Goal: Task Accomplishment & Management: Manage account settings

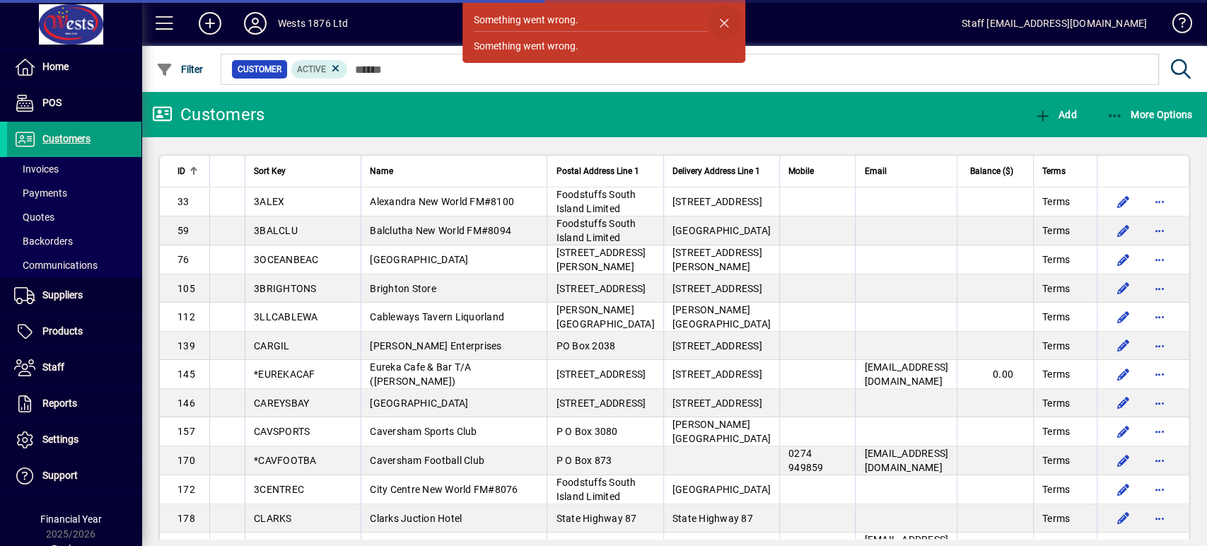
click at [723, 18] on span "button" at bounding box center [725, 23] width 34 height 34
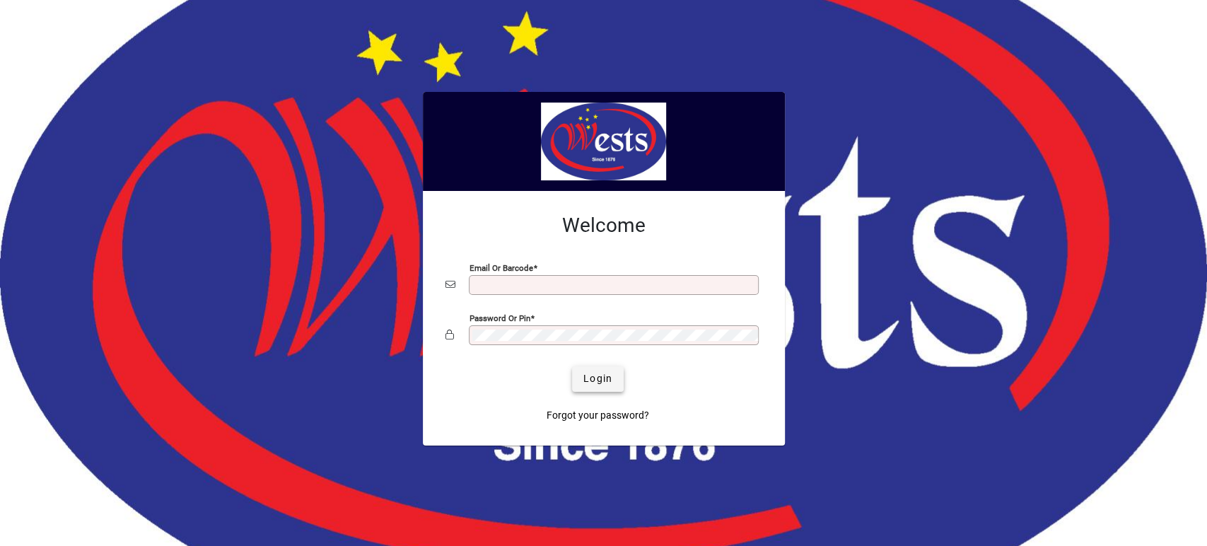
type input "**********"
click at [588, 376] on span "Login" at bounding box center [597, 378] width 29 height 15
